Goal: Browse casually: Explore the website without a specific task or goal

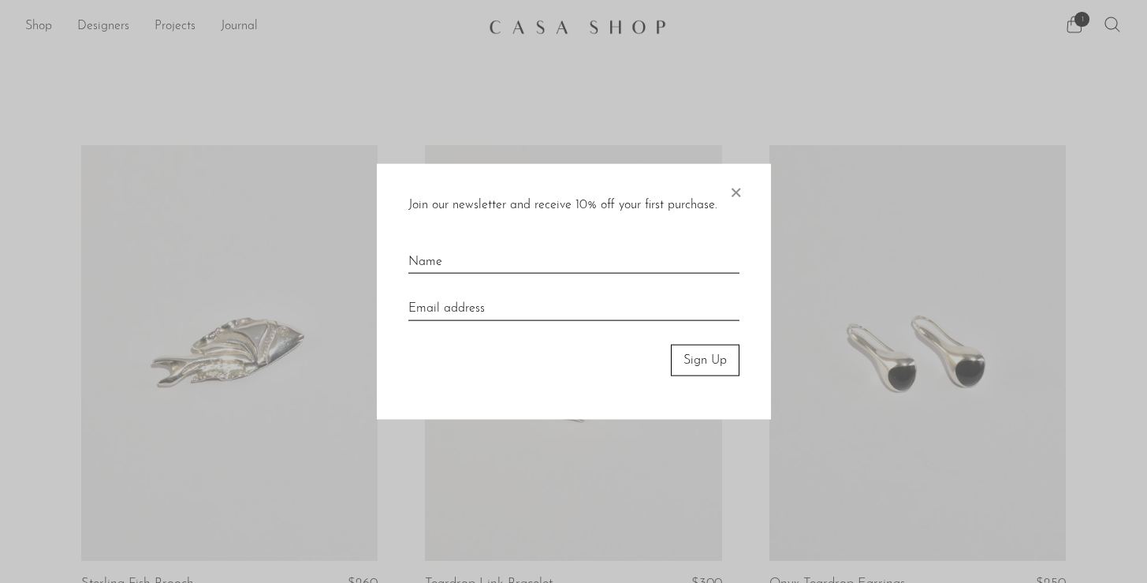
click at [740, 194] on span "×" at bounding box center [736, 188] width 16 height 50
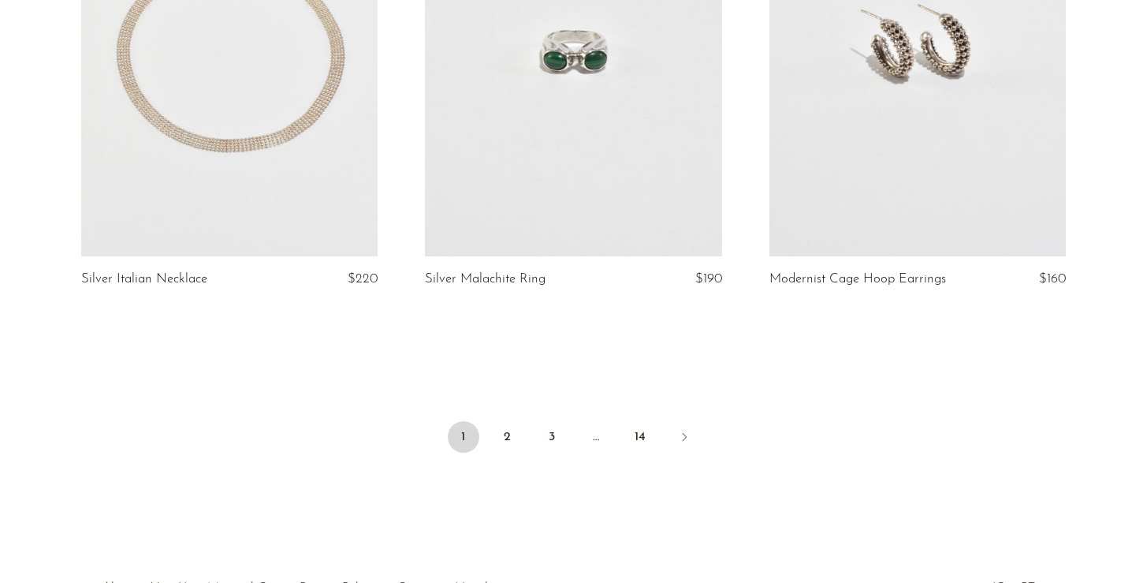
scroll to position [5702, 0]
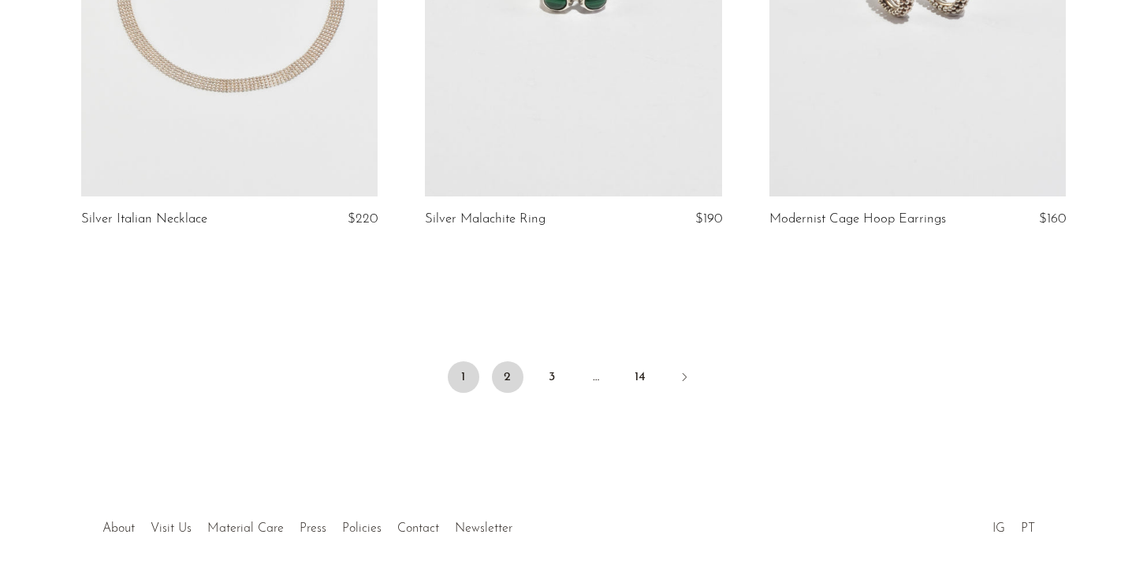
click at [511, 382] on link "2" at bounding box center [508, 377] width 32 height 32
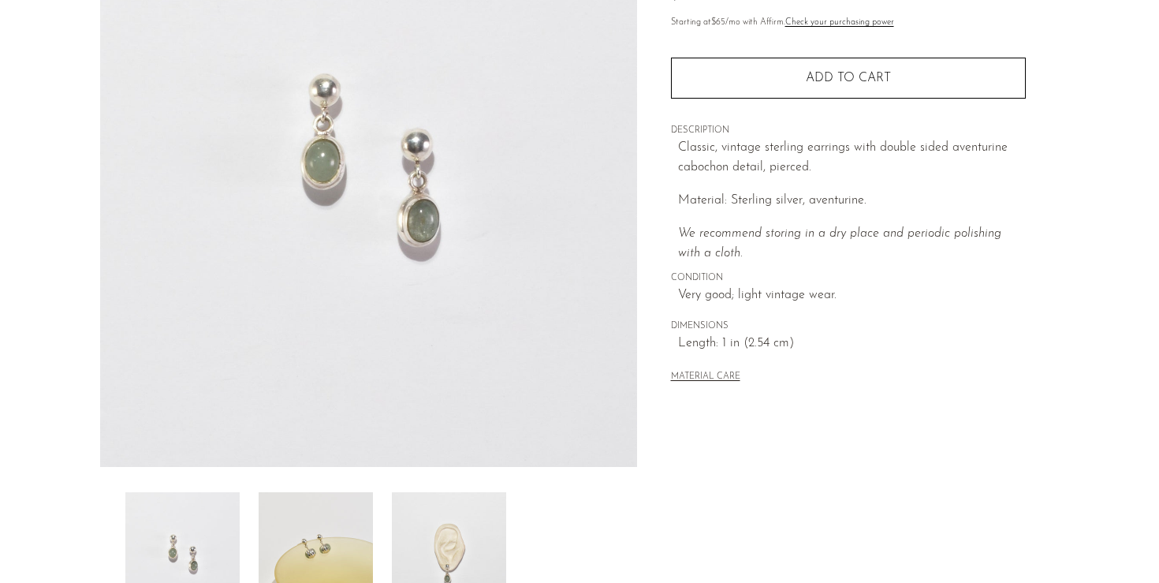
scroll to position [184, 0]
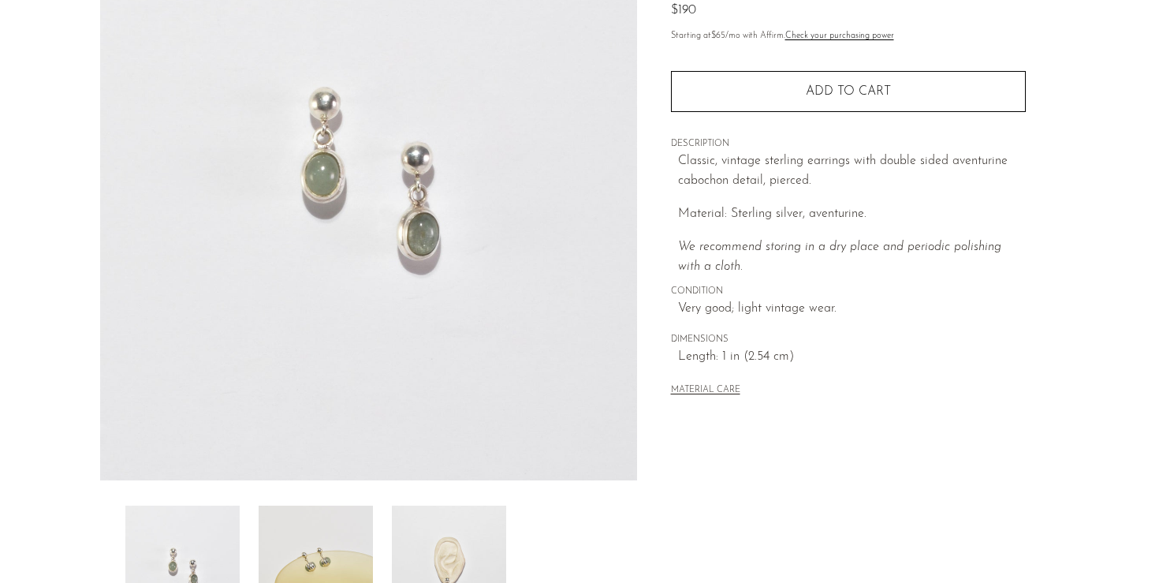
click at [442, 536] on img at bounding box center [449, 568] width 114 height 126
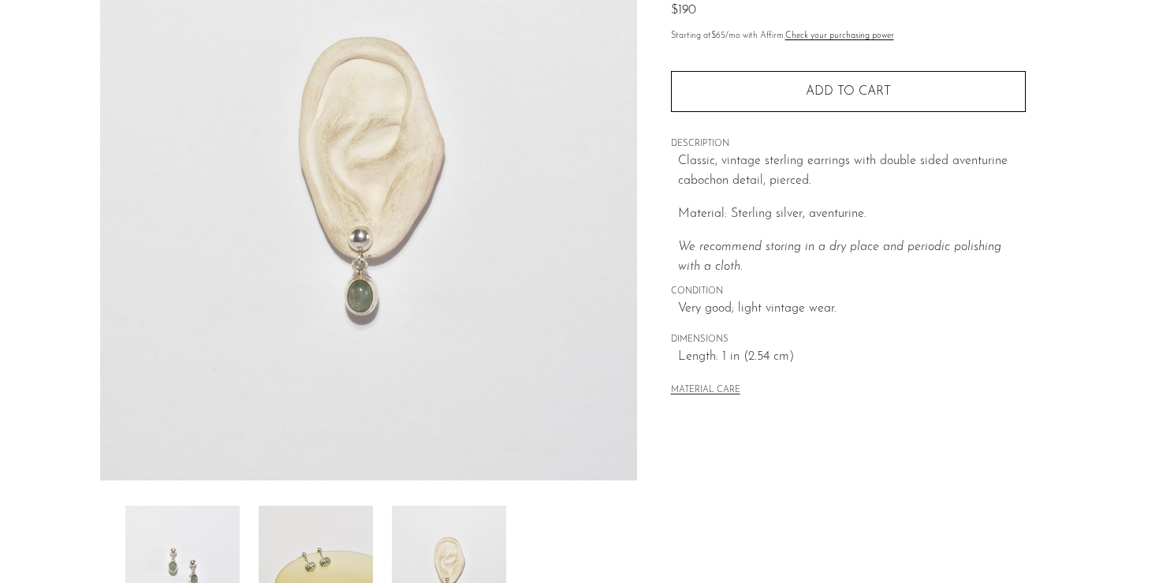
click at [351, 520] on img at bounding box center [316, 568] width 114 height 126
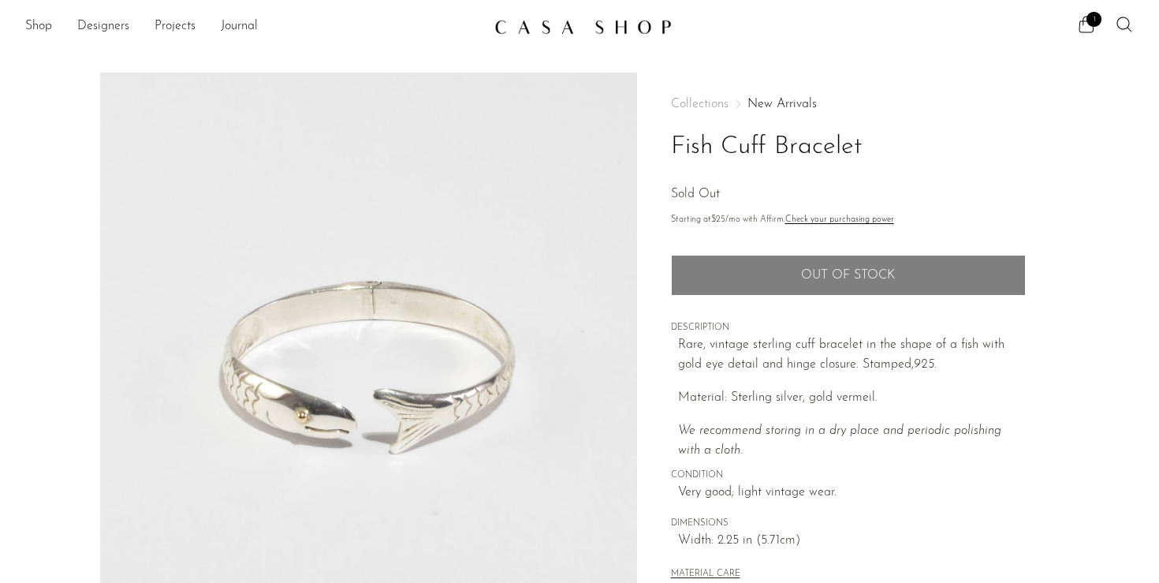
click at [1120, 129] on section "Fish Cuff Bracelet Sold Out" at bounding box center [579, 444] width 1159 height 743
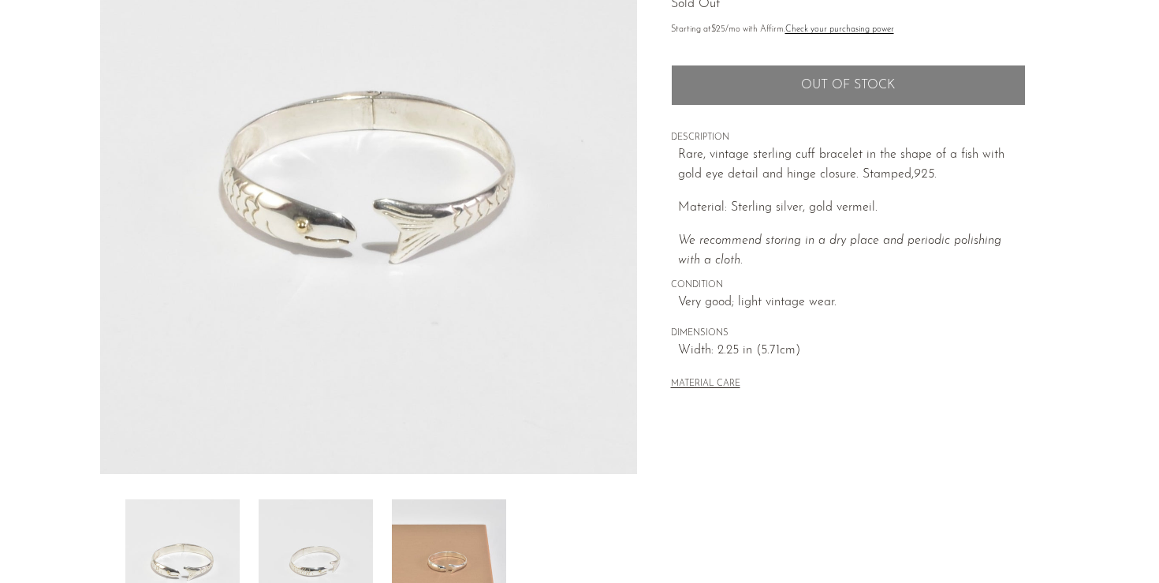
scroll to position [230, 0]
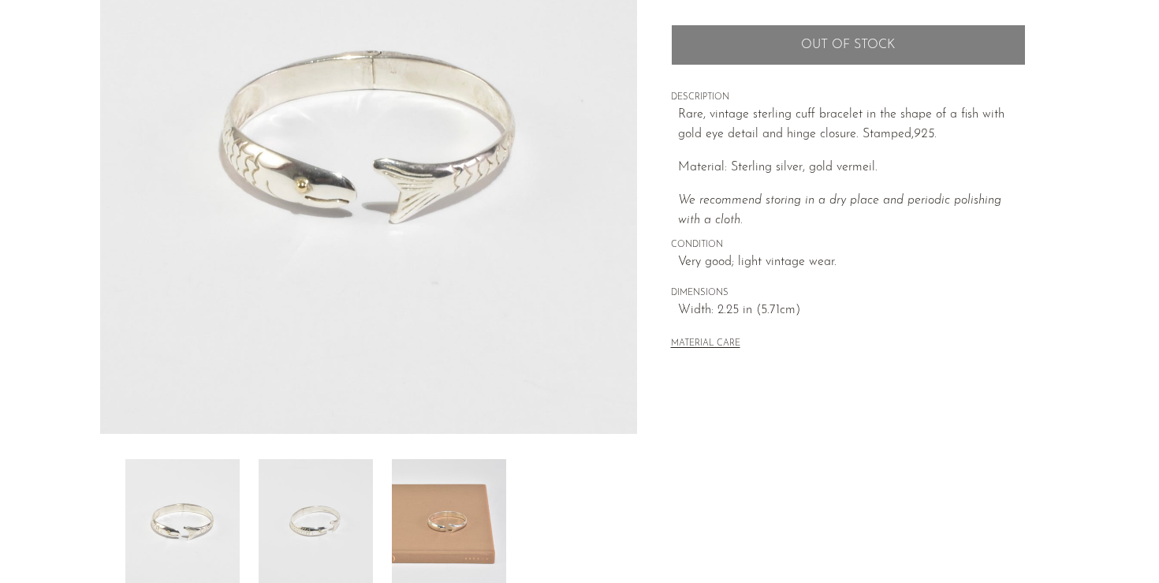
click at [457, 499] on img at bounding box center [449, 522] width 114 height 126
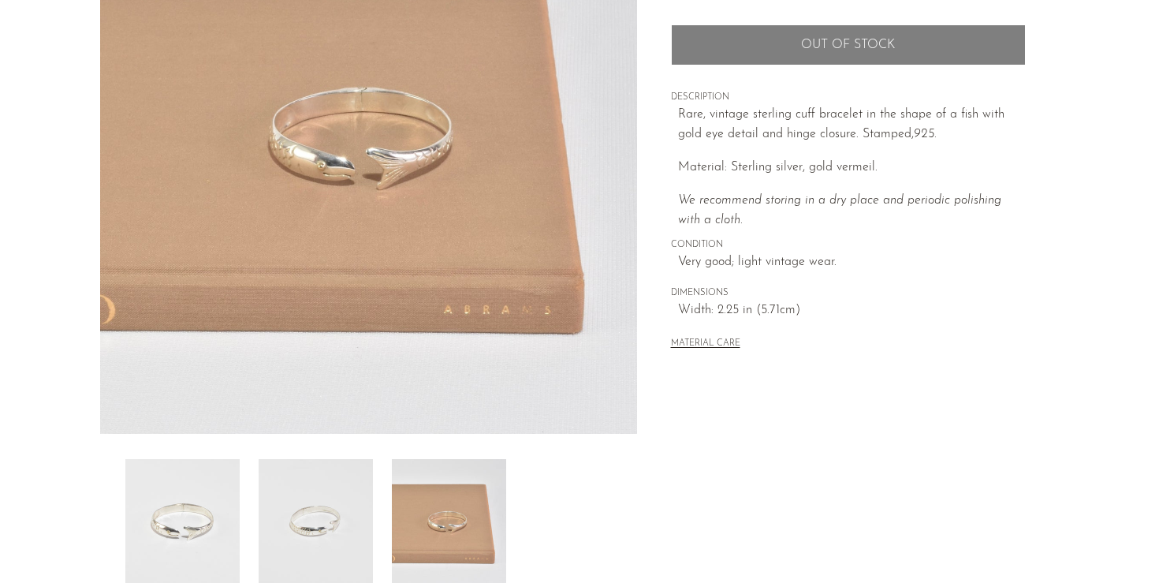
click at [336, 516] on img at bounding box center [316, 522] width 114 height 126
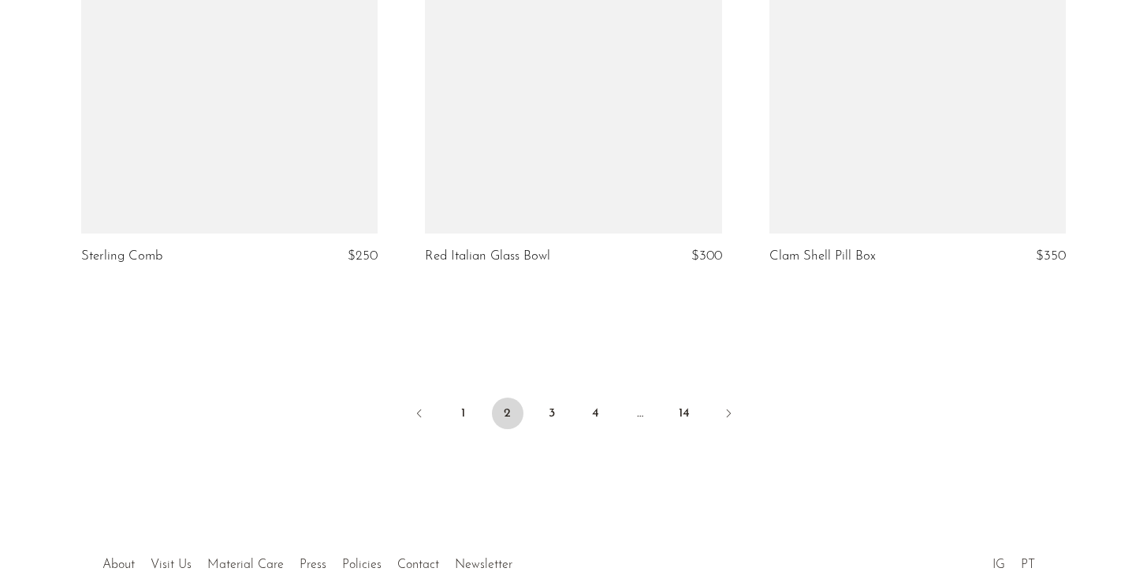
scroll to position [5726, 0]
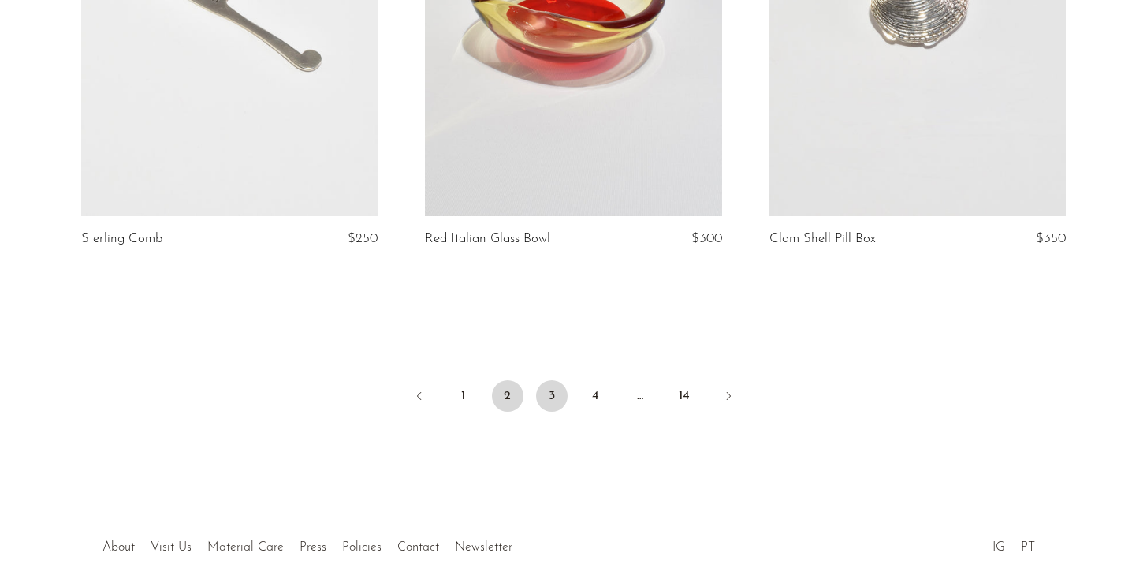
click at [555, 405] on link "3" at bounding box center [552, 396] width 32 height 32
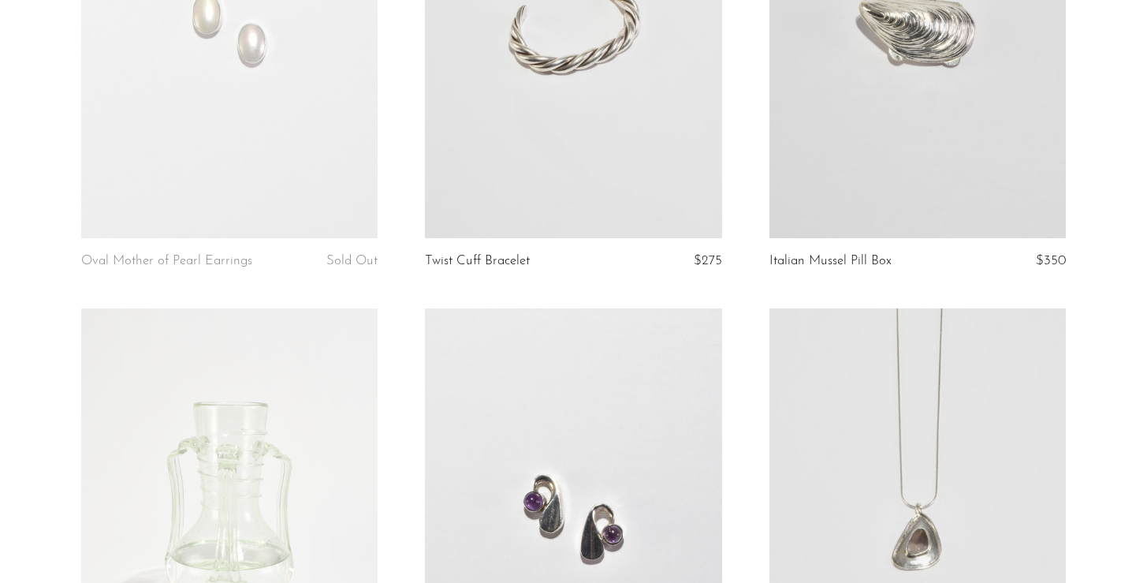
scroll to position [2485, 0]
